Goal: Task Accomplishment & Management: Manage account settings

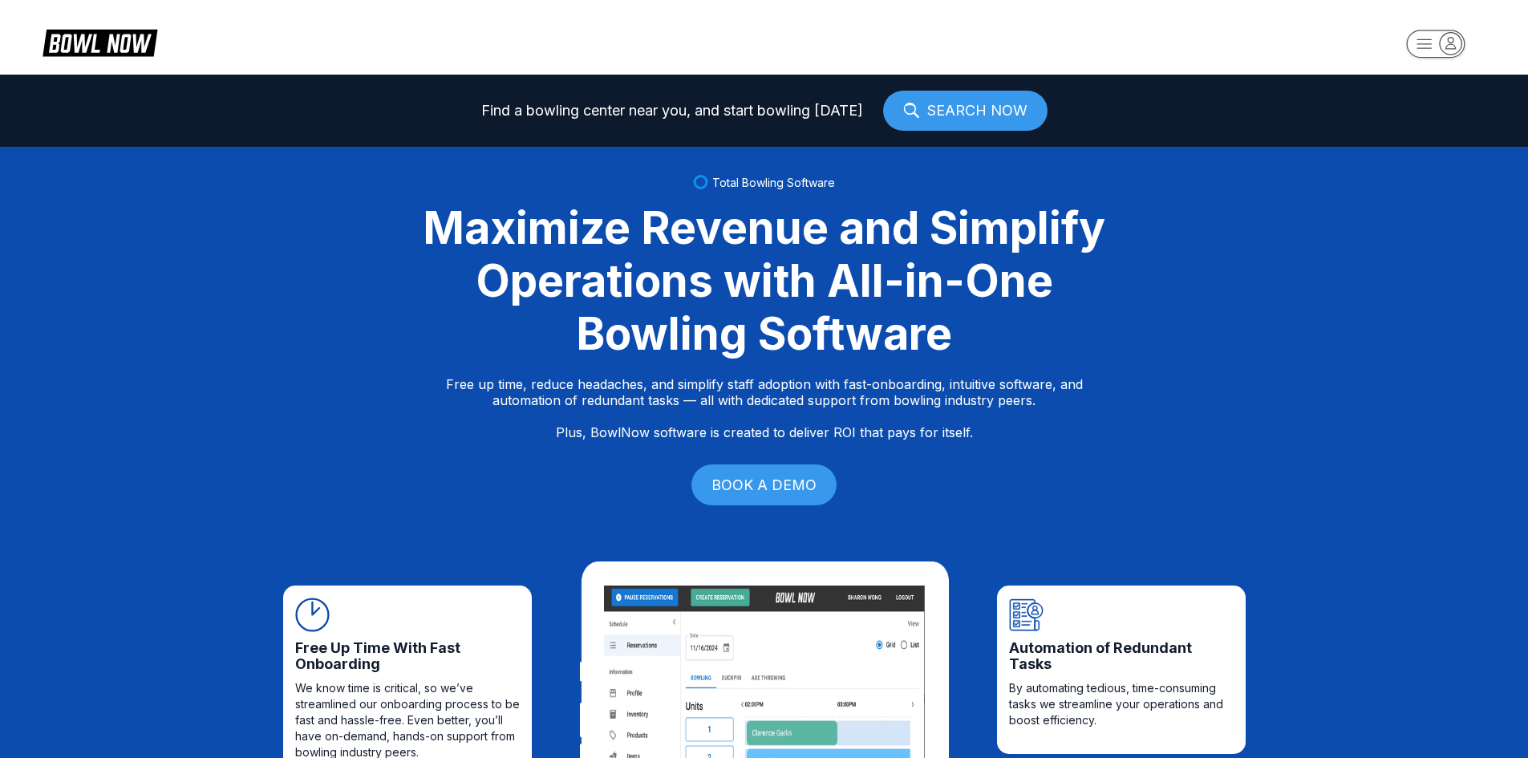
click at [1435, 47] on rect "button" at bounding box center [1435, 44] width 59 height 28
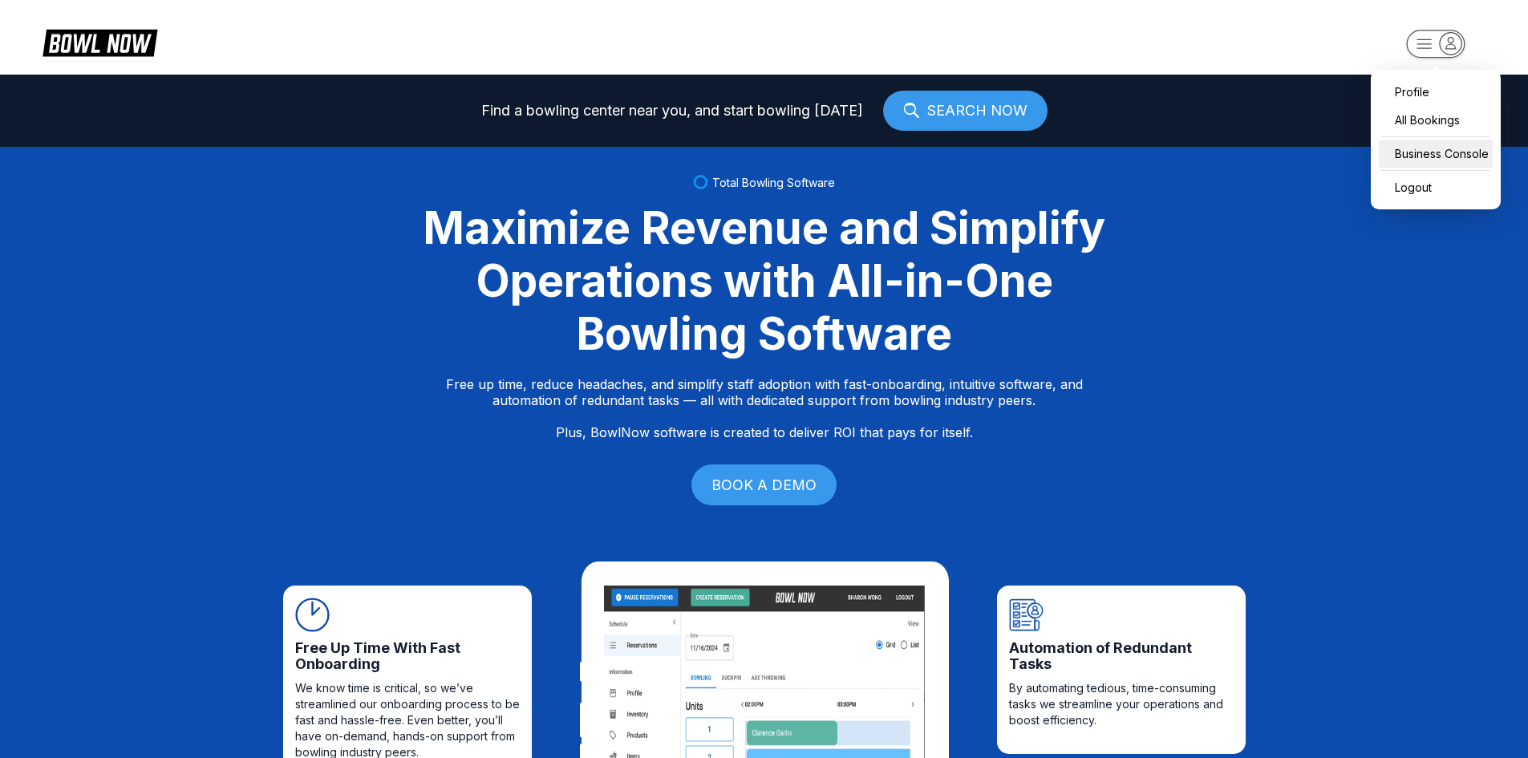
click at [1440, 156] on div "Business Console" at bounding box center [1436, 154] width 114 height 28
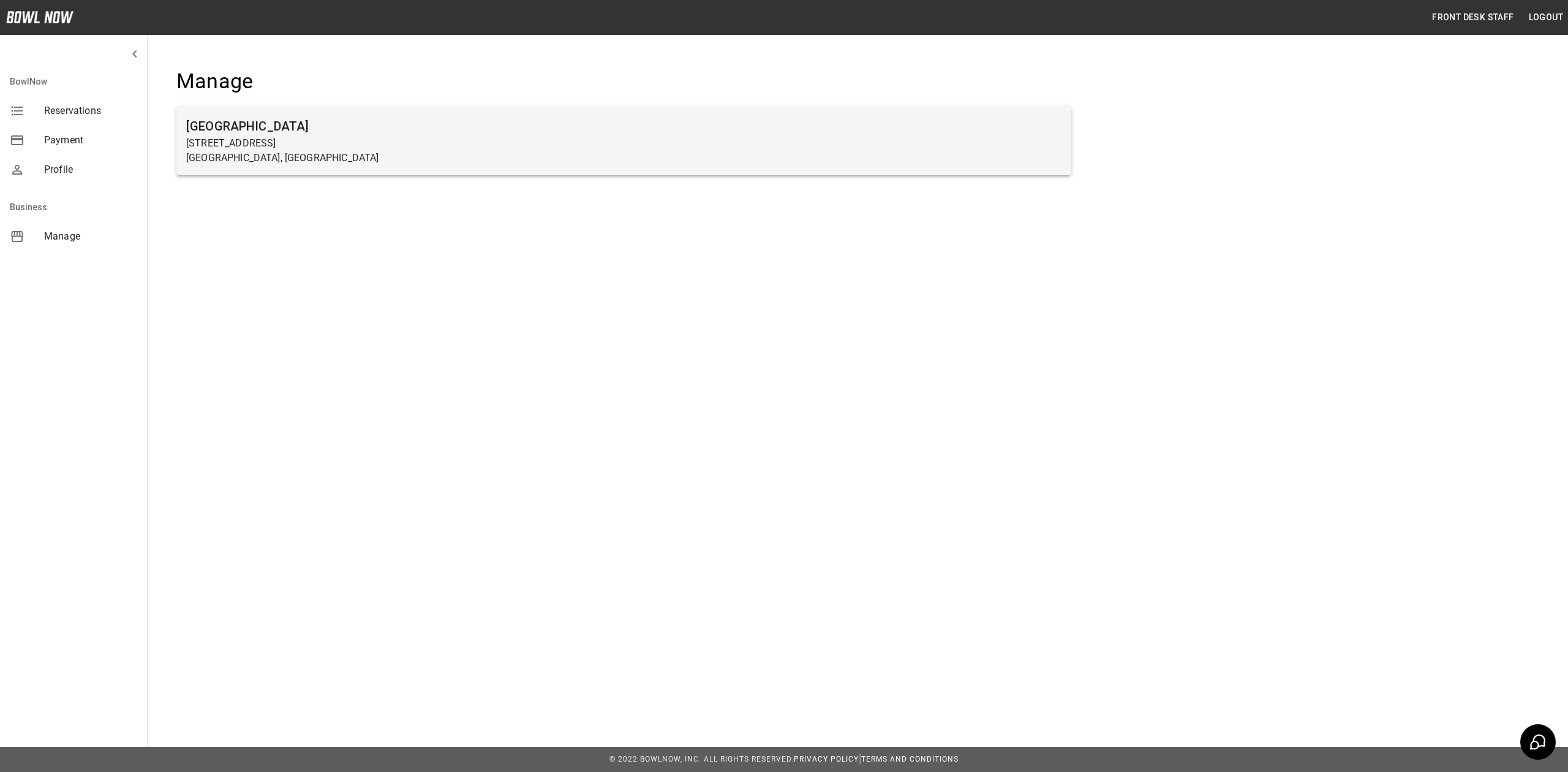
click at [309, 166] on div "[GEOGRAPHIC_DATA] [STREET_ADDRESS]" at bounding box center [624, 141] width 895 height 69
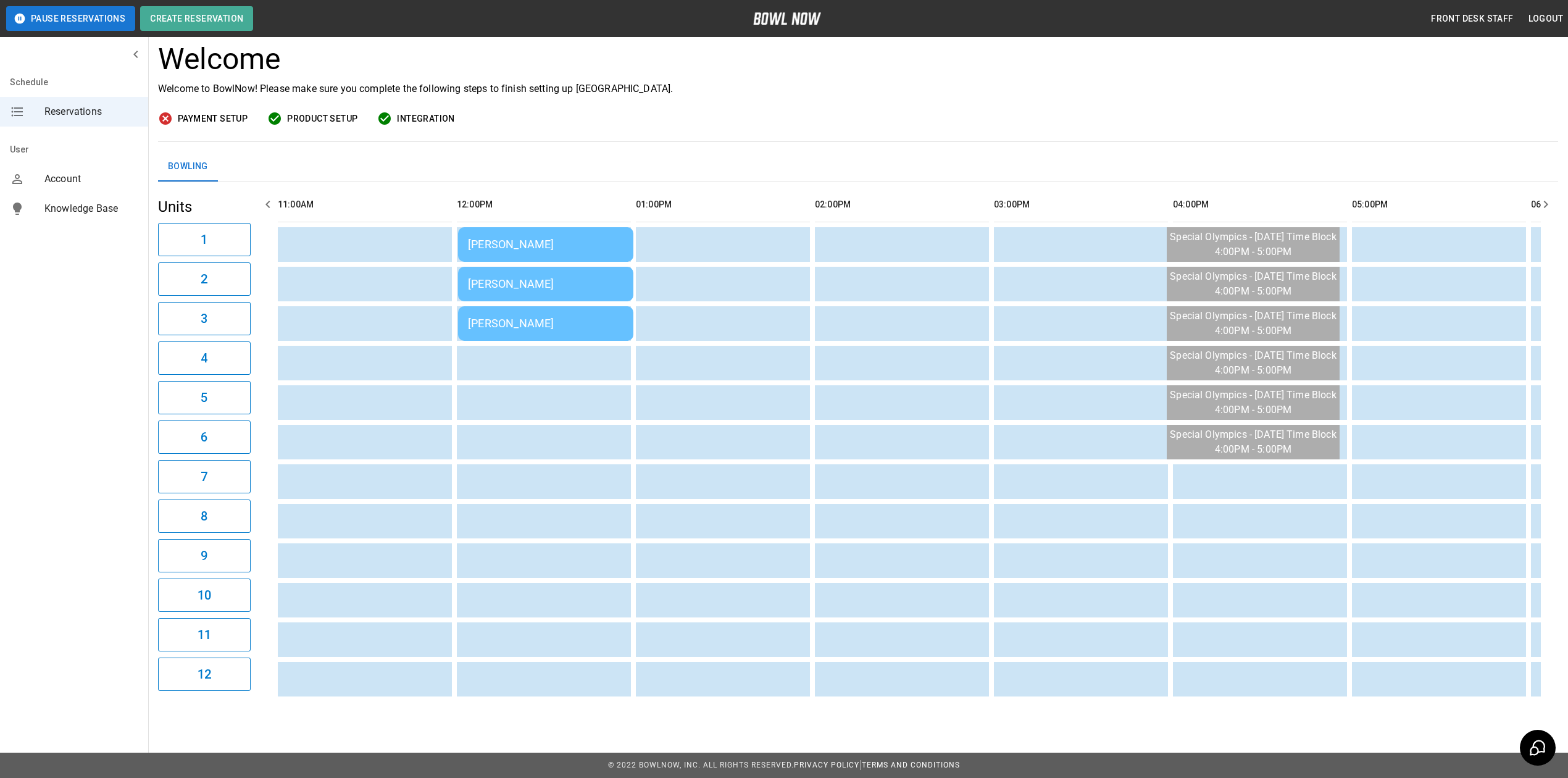
scroll to position [88, 0]
